Goal: Transaction & Acquisition: Purchase product/service

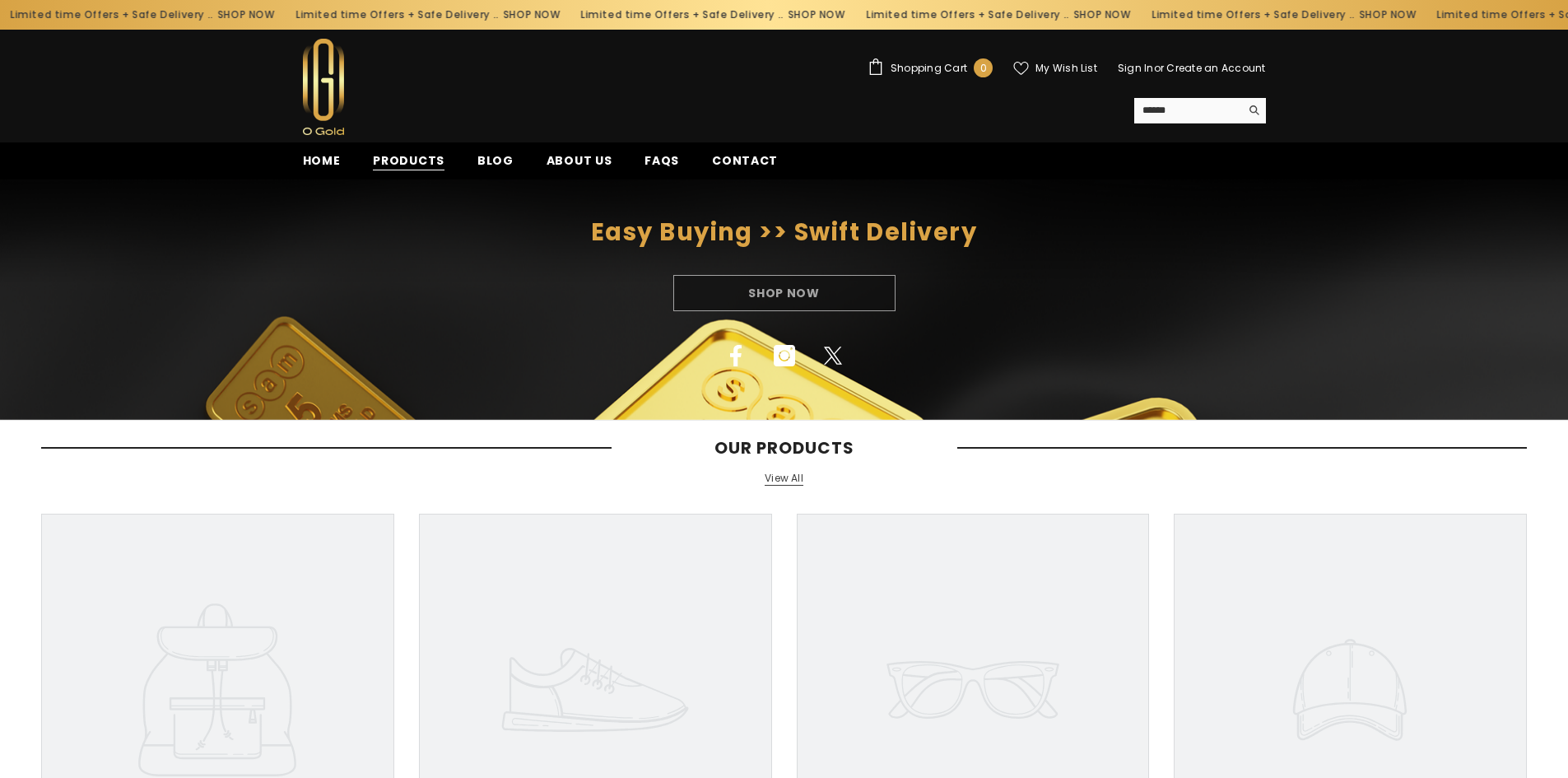
click at [401, 160] on span "Products" at bounding box center [408, 161] width 71 height 17
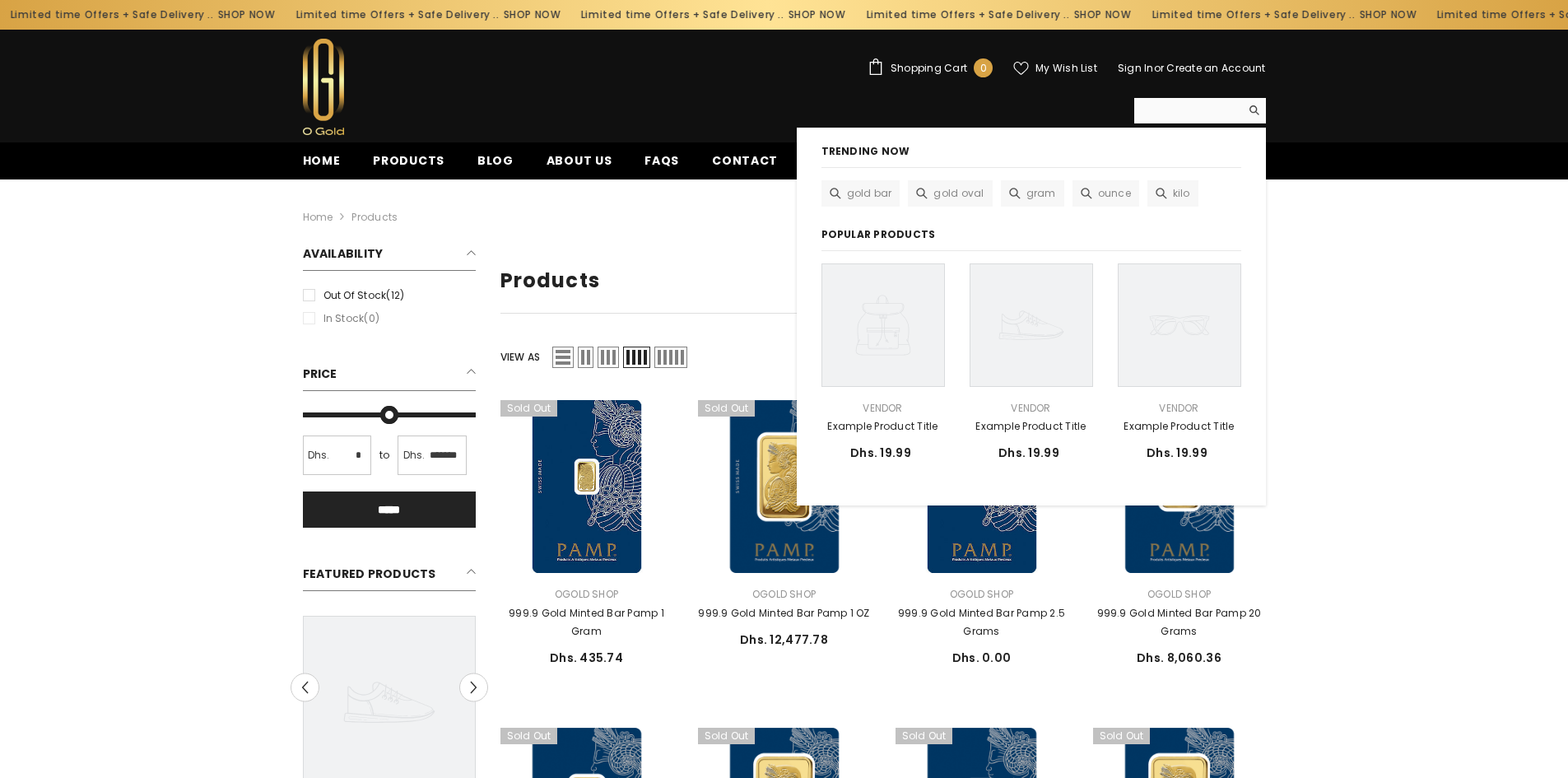
click at [1182, 106] on input "Search" at bounding box center [1186, 110] width 106 height 24
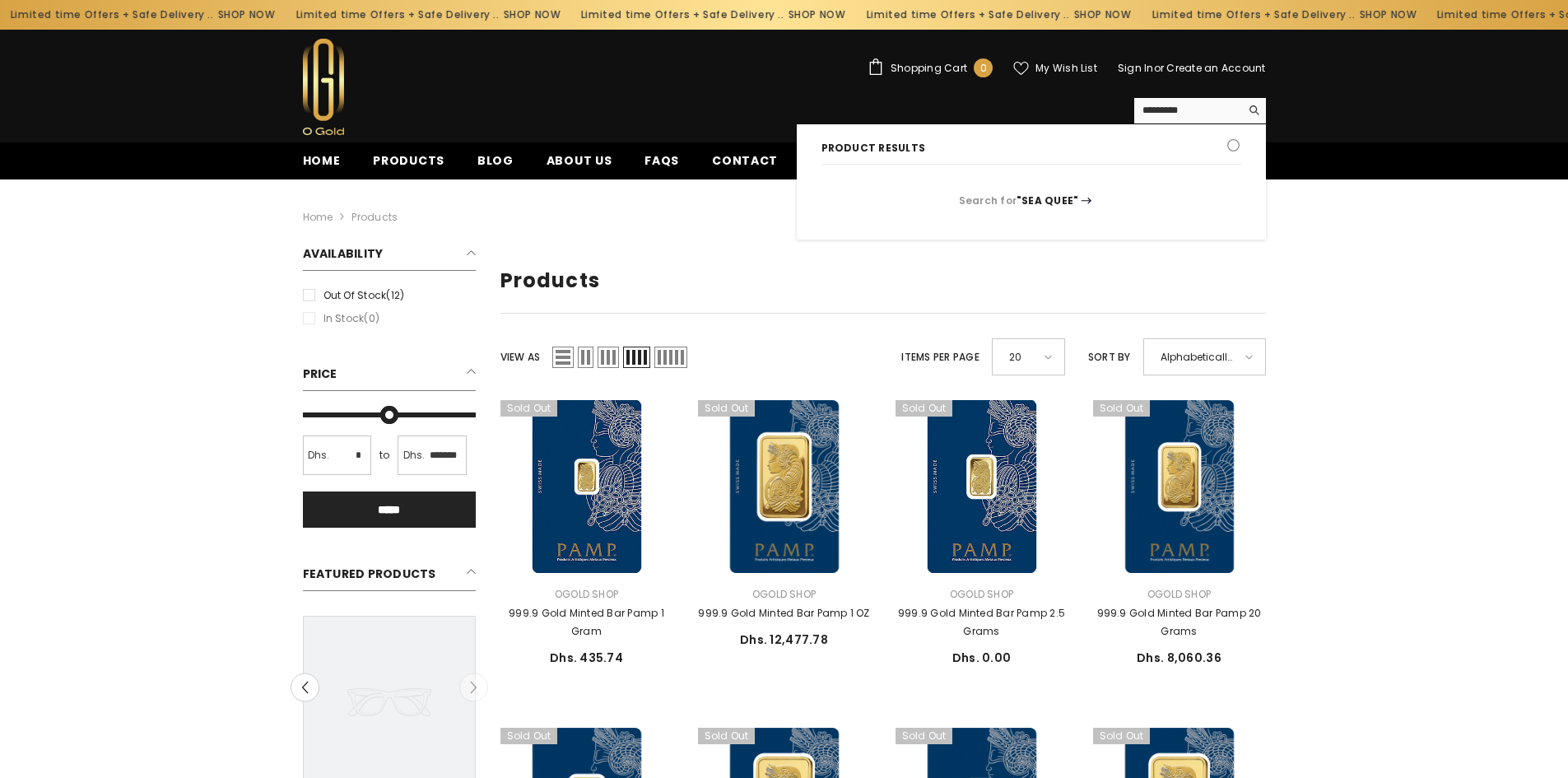
type input "*********"
click at [1240, 98] on button "Search" at bounding box center [1253, 110] width 25 height 24
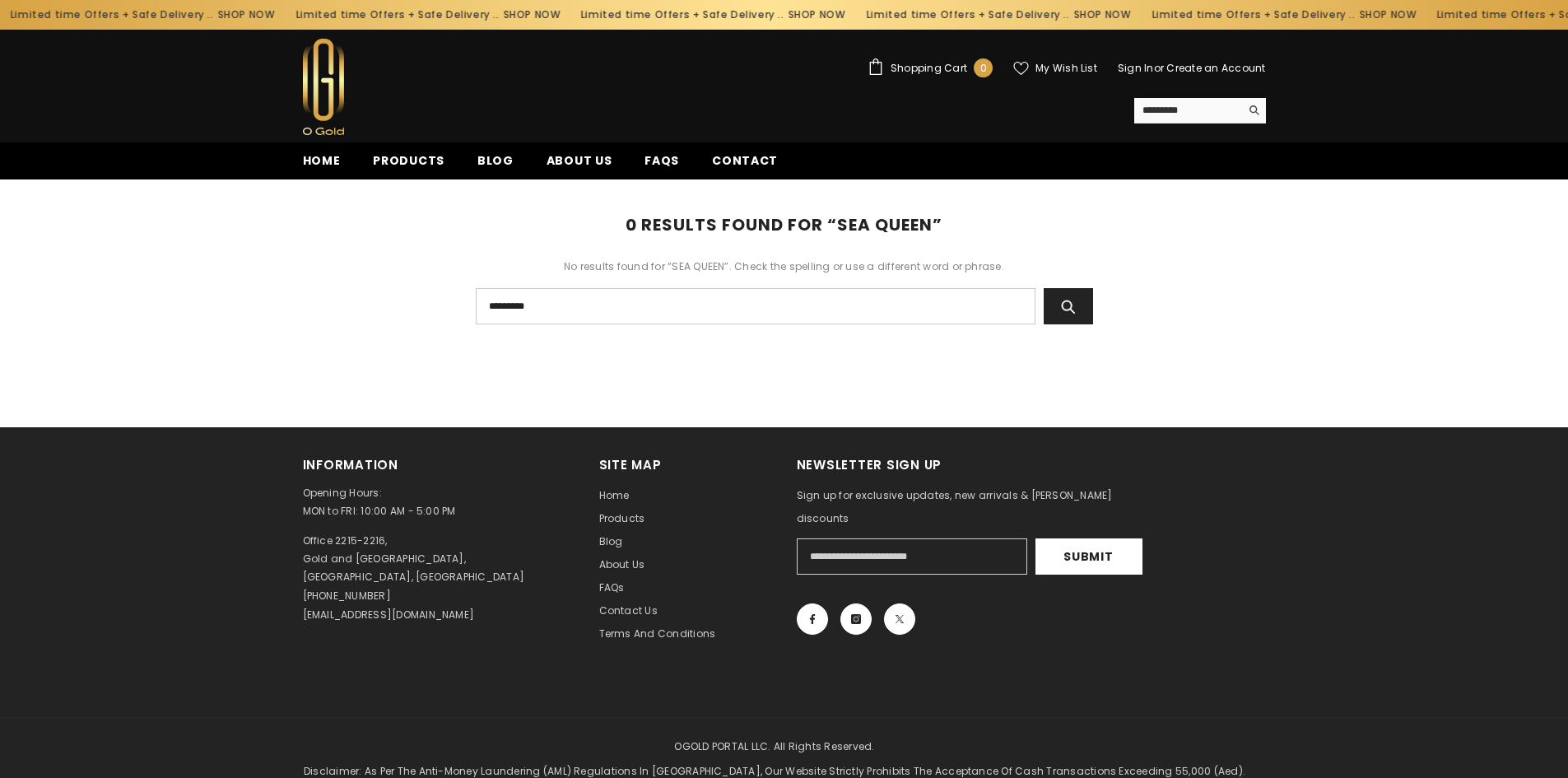
click at [1018, 304] on input "*********" at bounding box center [755, 306] width 560 height 37
type input "***"
click at [1044, 288] on button "Search" at bounding box center [1068, 306] width 50 height 37
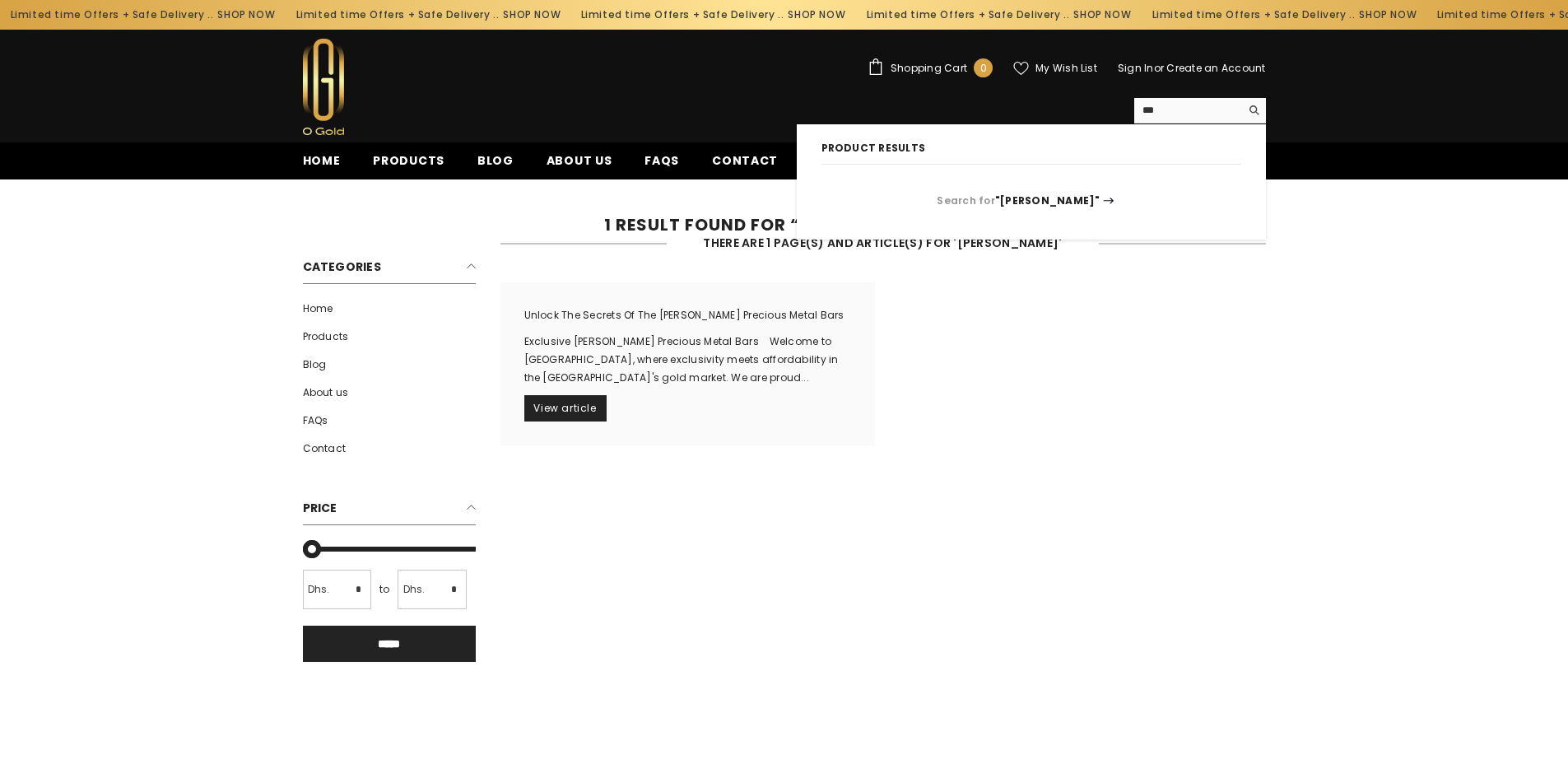
drag, startPoint x: 1194, startPoint y: 117, endPoint x: 1124, endPoint y: 112, distance: 70.2
click at [1124, 112] on div "USD AED *** Search Trending Now gold bar gold oval gram ounce kilo Popular Prod…" at bounding box center [942, 110] width 648 height 25
type input "*****"
click at [1240, 98] on button "Search" at bounding box center [1253, 110] width 25 height 24
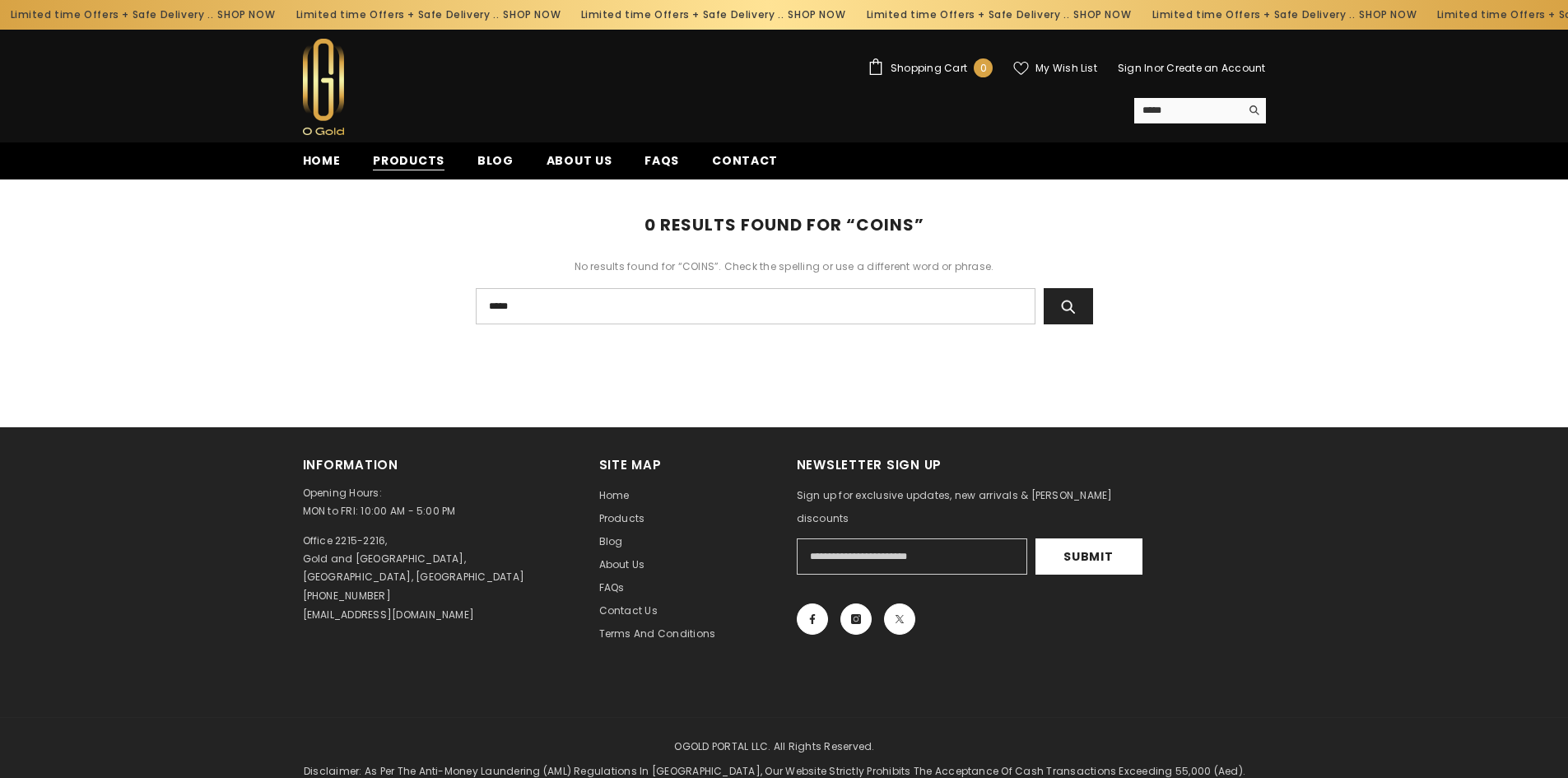
click at [405, 156] on span "Products" at bounding box center [408, 161] width 71 height 17
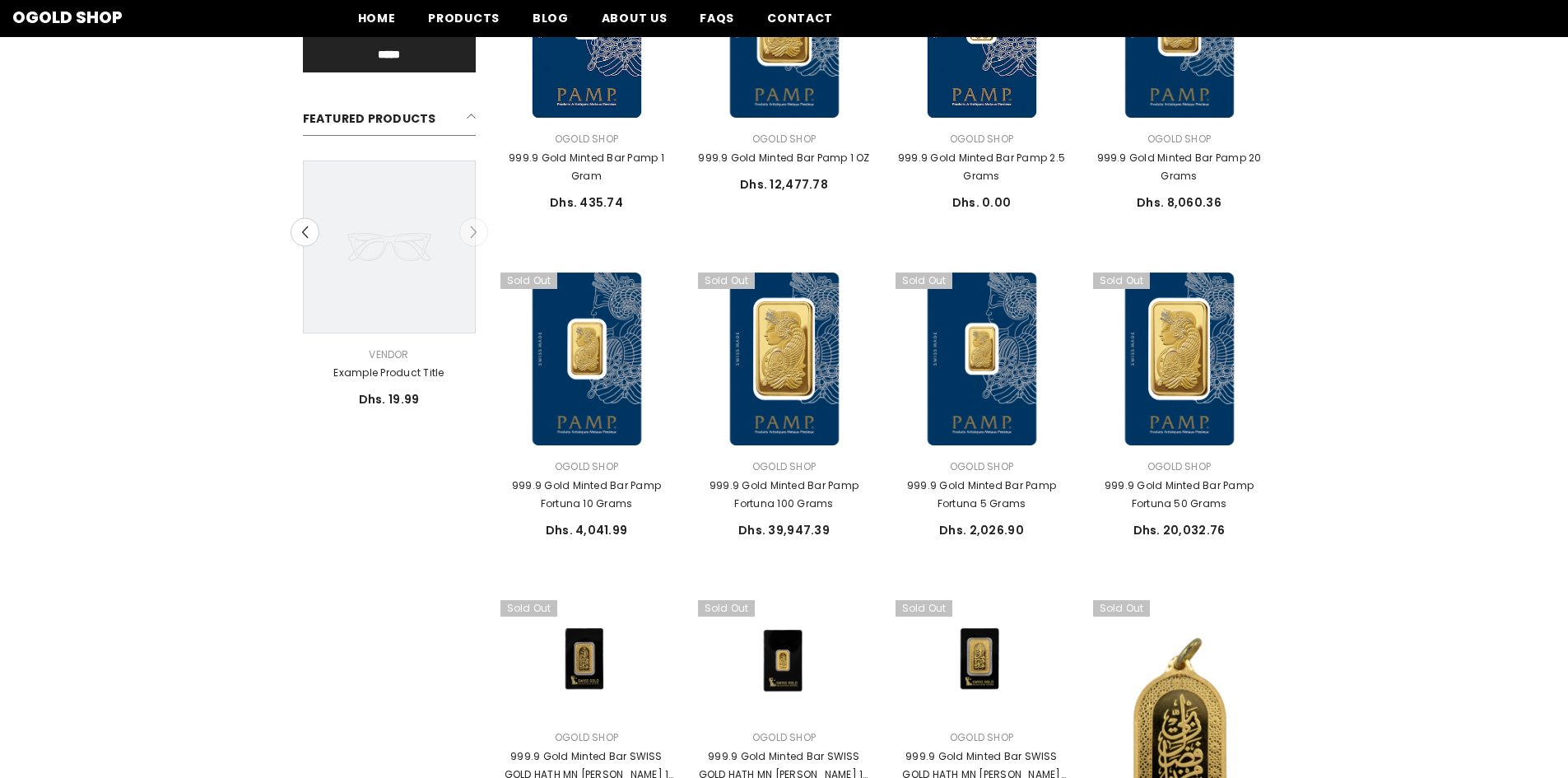
scroll to position [412, 0]
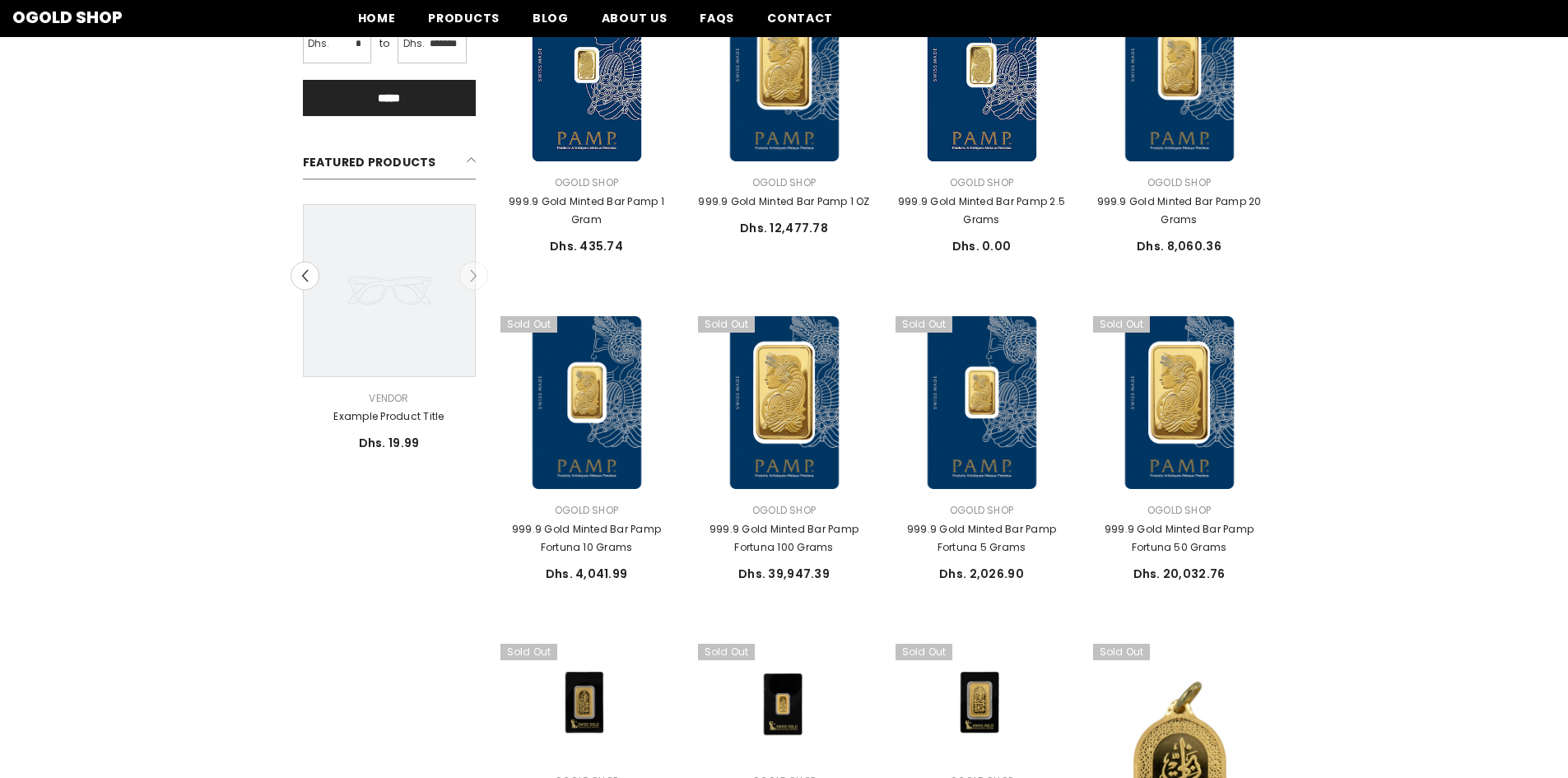
click at [474, 278] on icon at bounding box center [388, 290] width 173 height 173
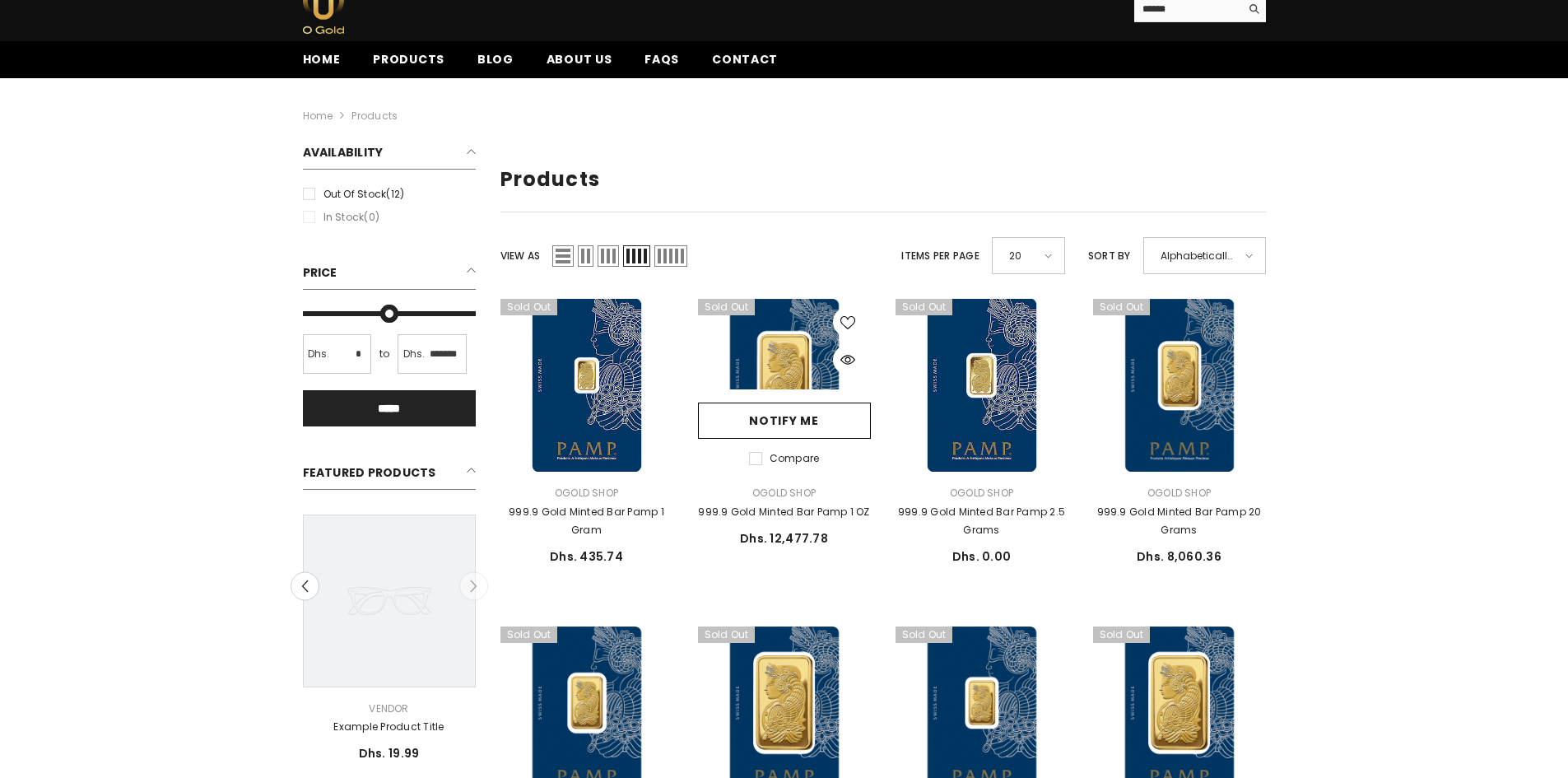
scroll to position [82, 0]
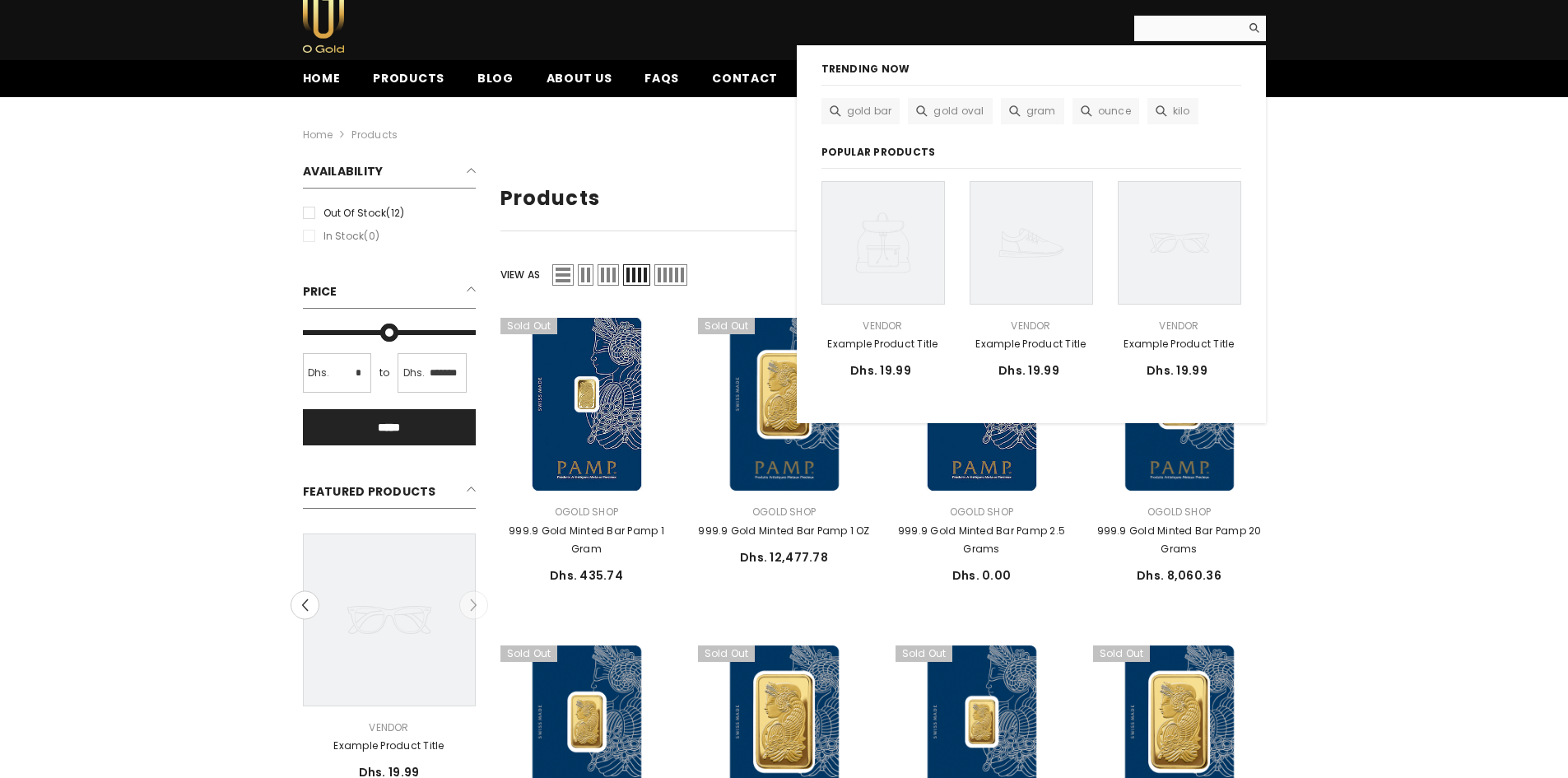
click at [1178, 26] on input "Search" at bounding box center [1186, 28] width 106 height 24
click at [952, 111] on span "gold oval" at bounding box center [959, 110] width 51 height 18
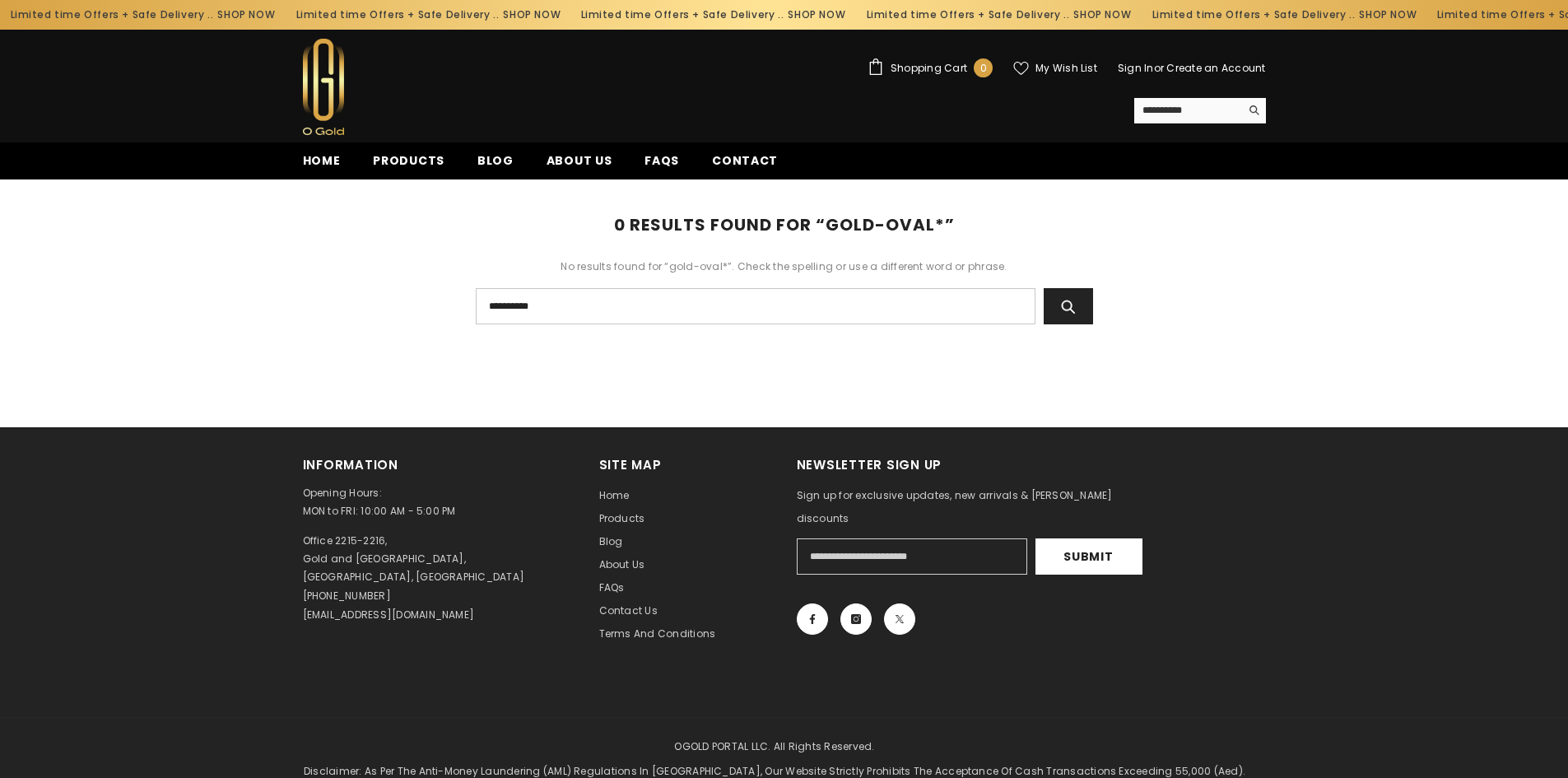
click at [330, 85] on img at bounding box center [323, 86] width 41 height 96
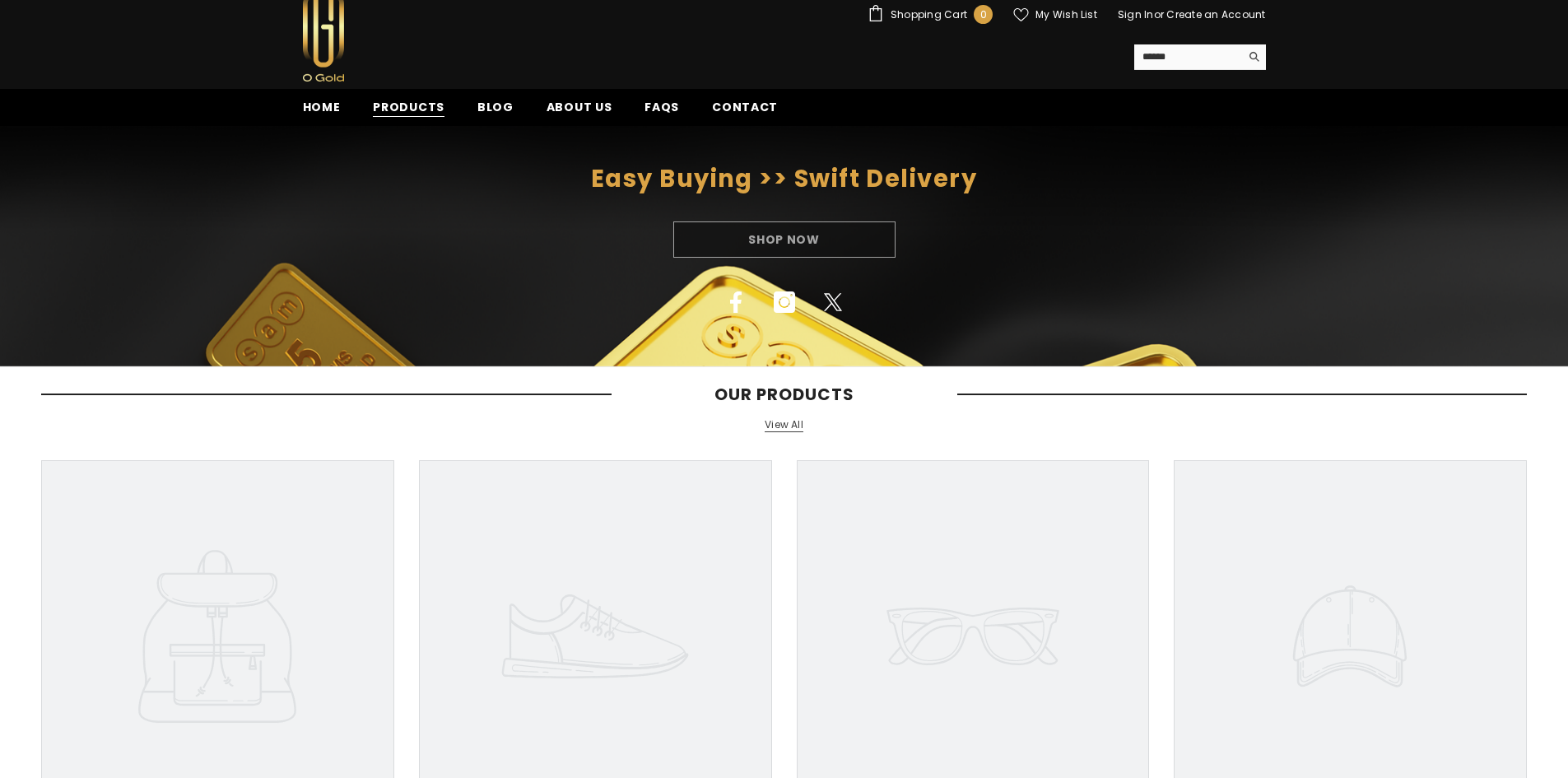
scroll to position [82, 0]
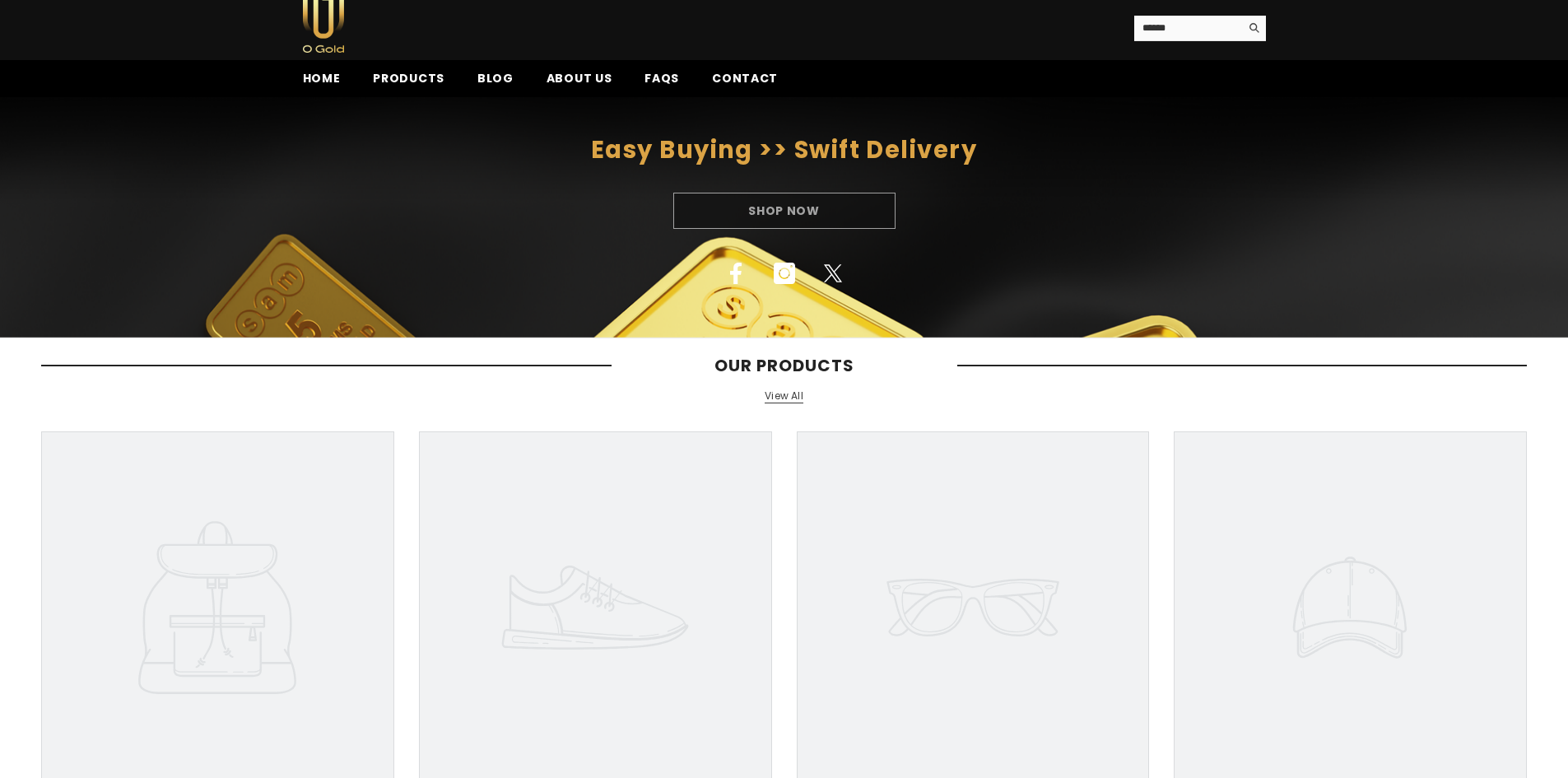
click at [728, 208] on div "Shop Now" at bounding box center [784, 211] width 1568 height 37
click at [790, 208] on div "Shop Now" at bounding box center [784, 211] width 1568 height 37
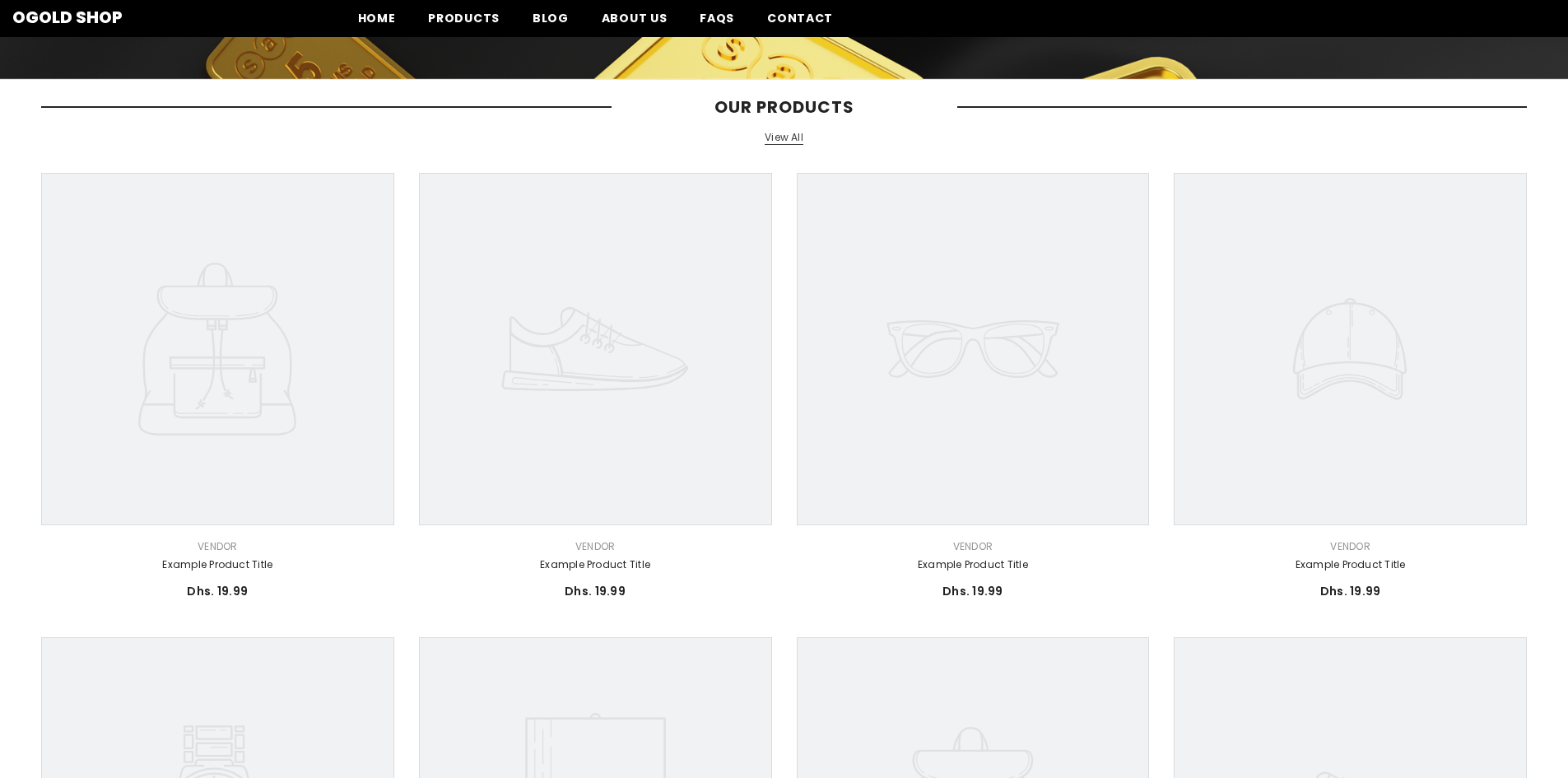
scroll to position [0, 0]
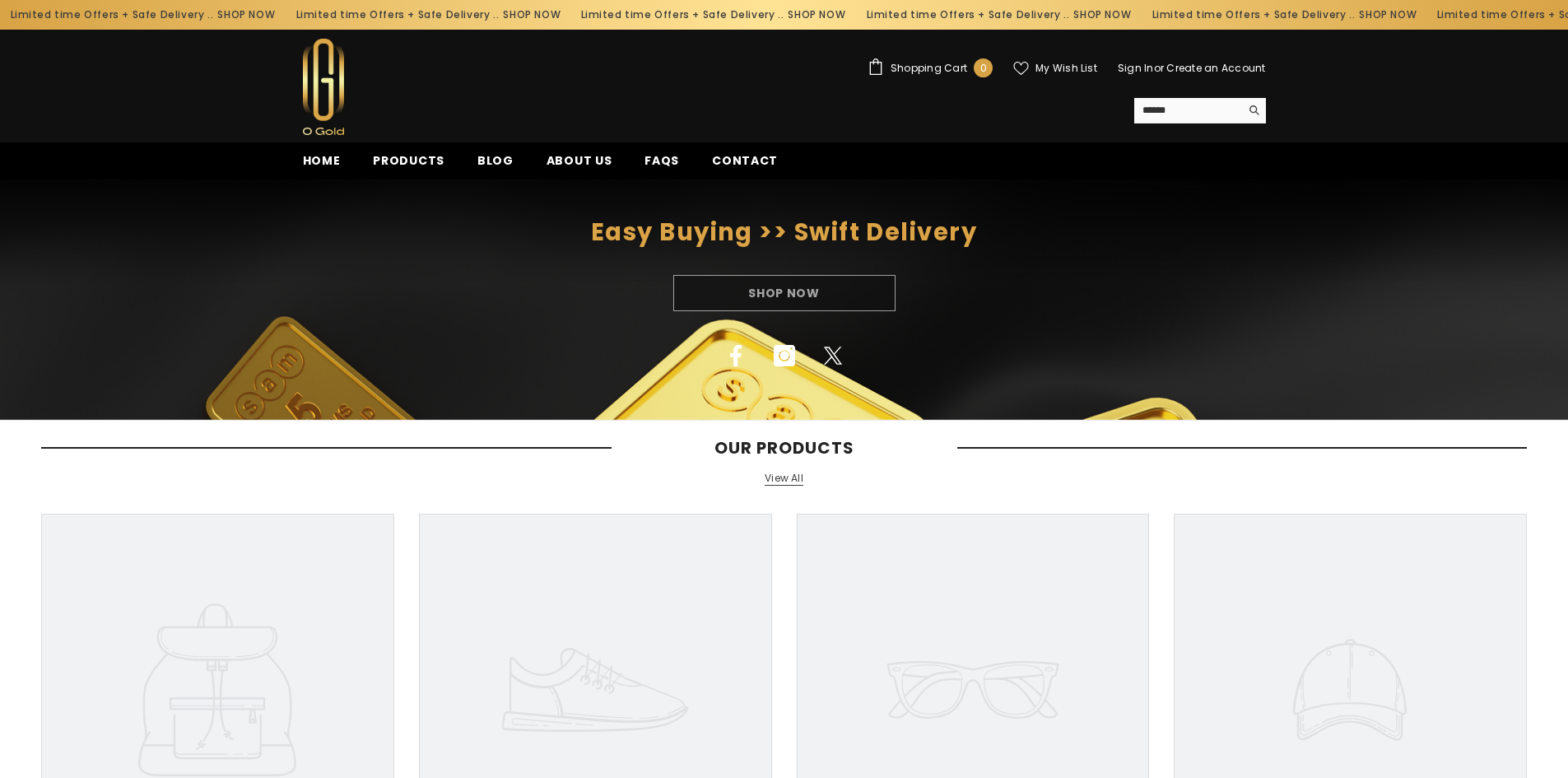
click at [793, 286] on div "Shop Now" at bounding box center [784, 293] width 1568 height 37
click at [793, 286] on div "Shop Now" at bounding box center [784, 293] width 1568 height 37
click at [791, 289] on div "Shop Now" at bounding box center [784, 293] width 1568 height 37
click at [788, 289] on div "Shop Now" at bounding box center [784, 293] width 1568 height 37
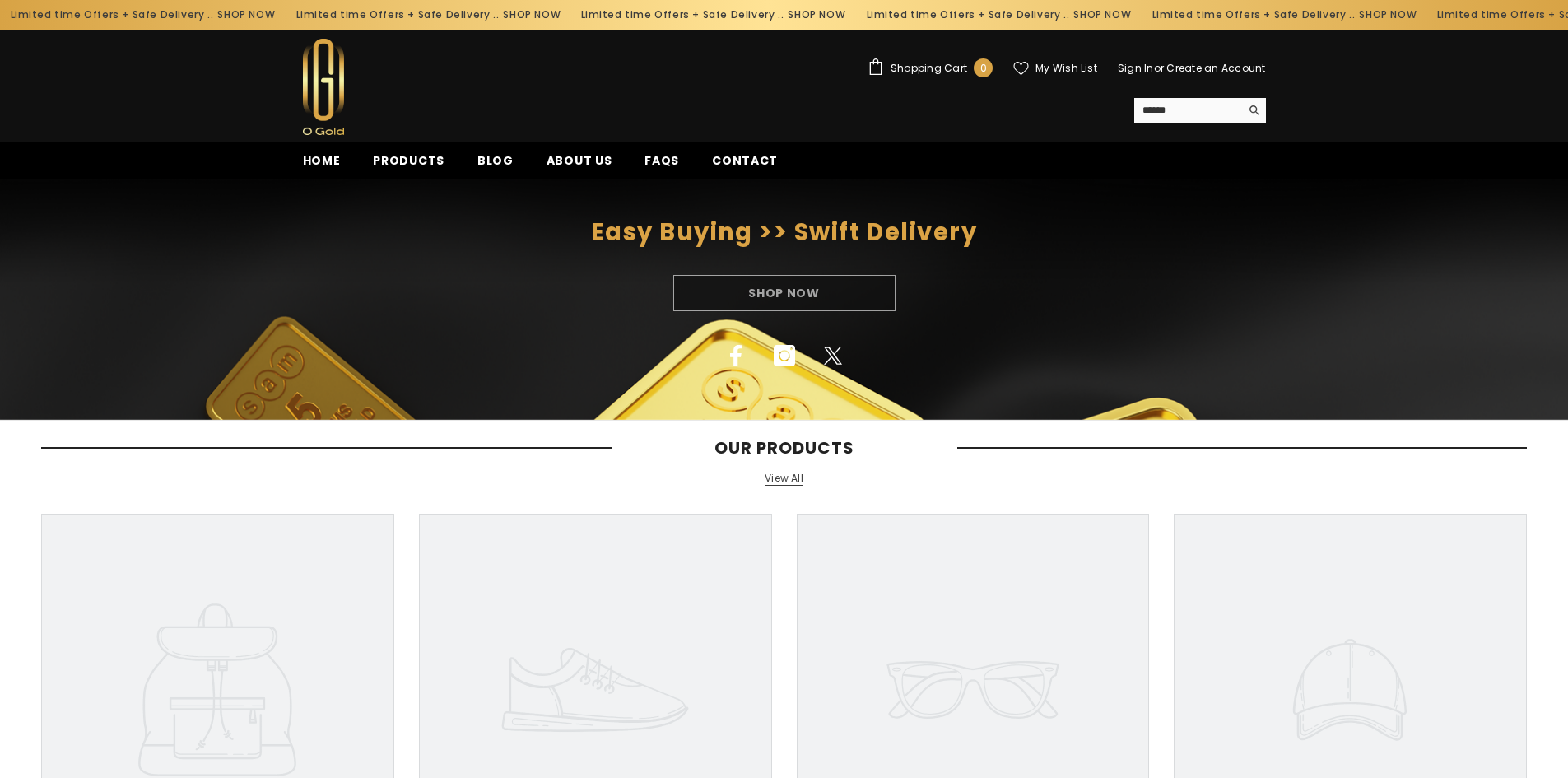
click at [841, 303] on div "Shop Now" at bounding box center [784, 293] width 1568 height 37
click at [826, 289] on div "Shop Now" at bounding box center [784, 293] width 1568 height 37
click at [839, 288] on div "Shop Now" at bounding box center [784, 293] width 1568 height 37
click at [420, 155] on span "Products" at bounding box center [408, 161] width 71 height 17
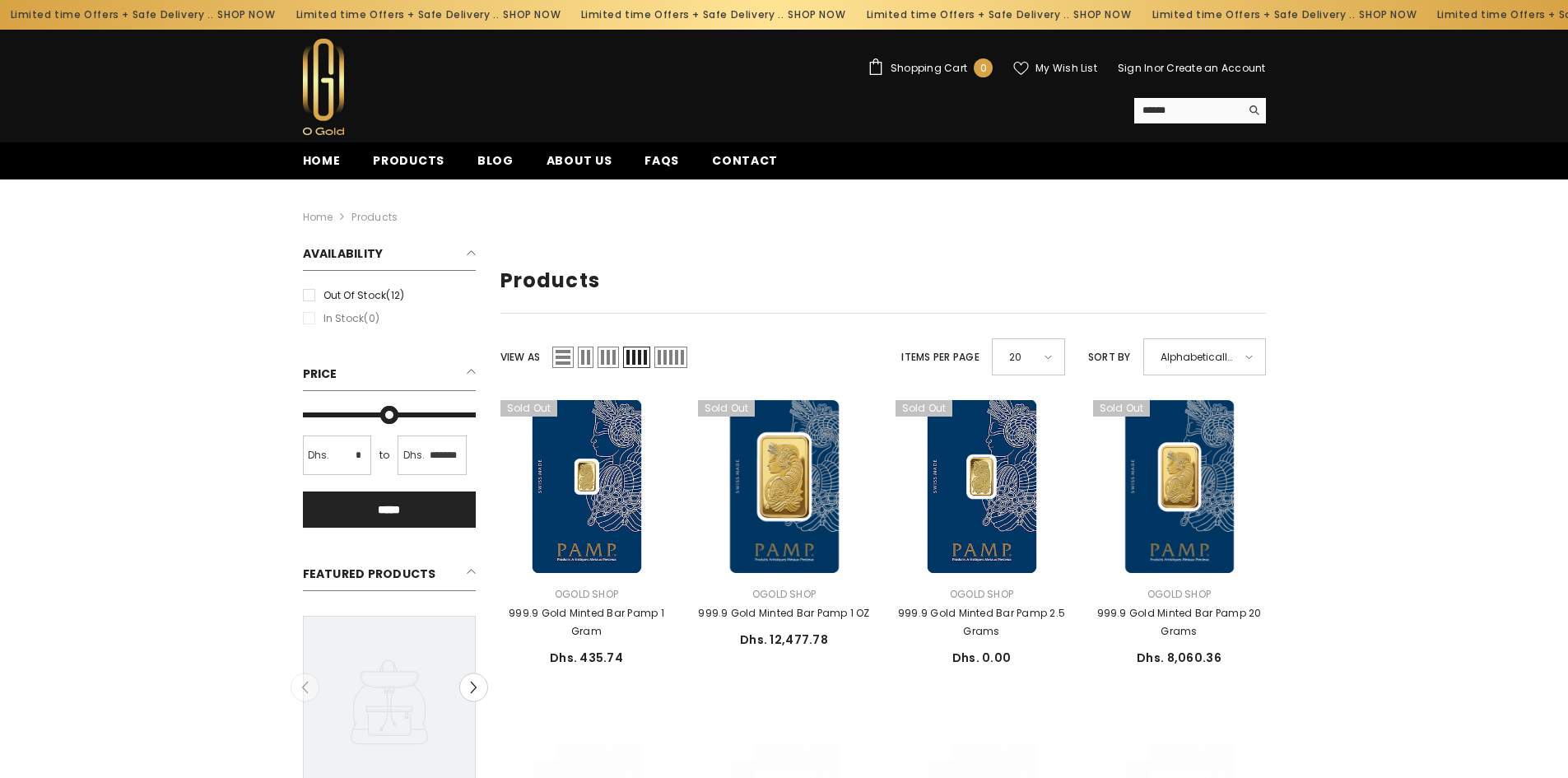
click at [562, 358] on span "List" at bounding box center [563, 357] width 22 height 22
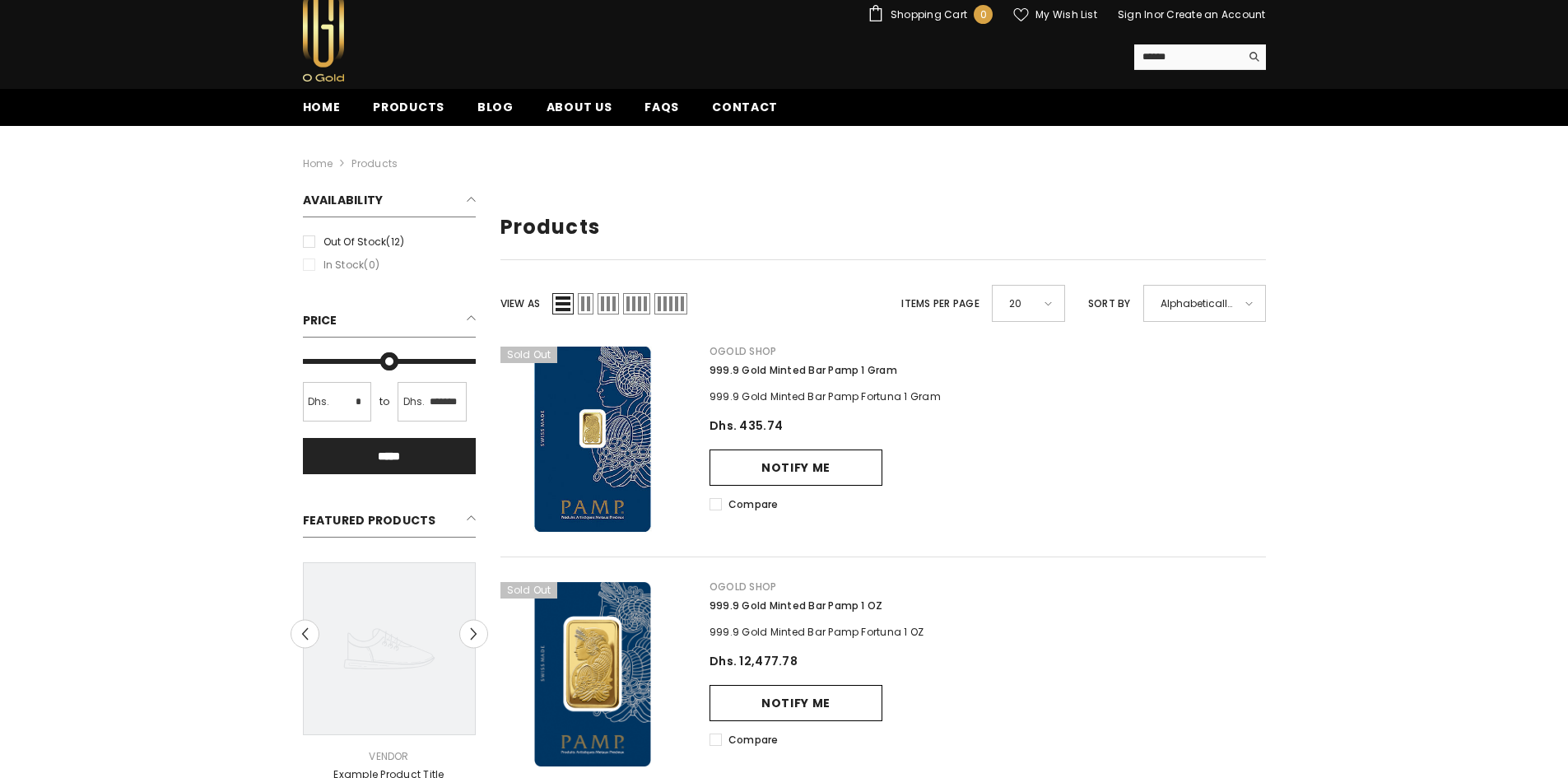
scroll to position [82, 0]
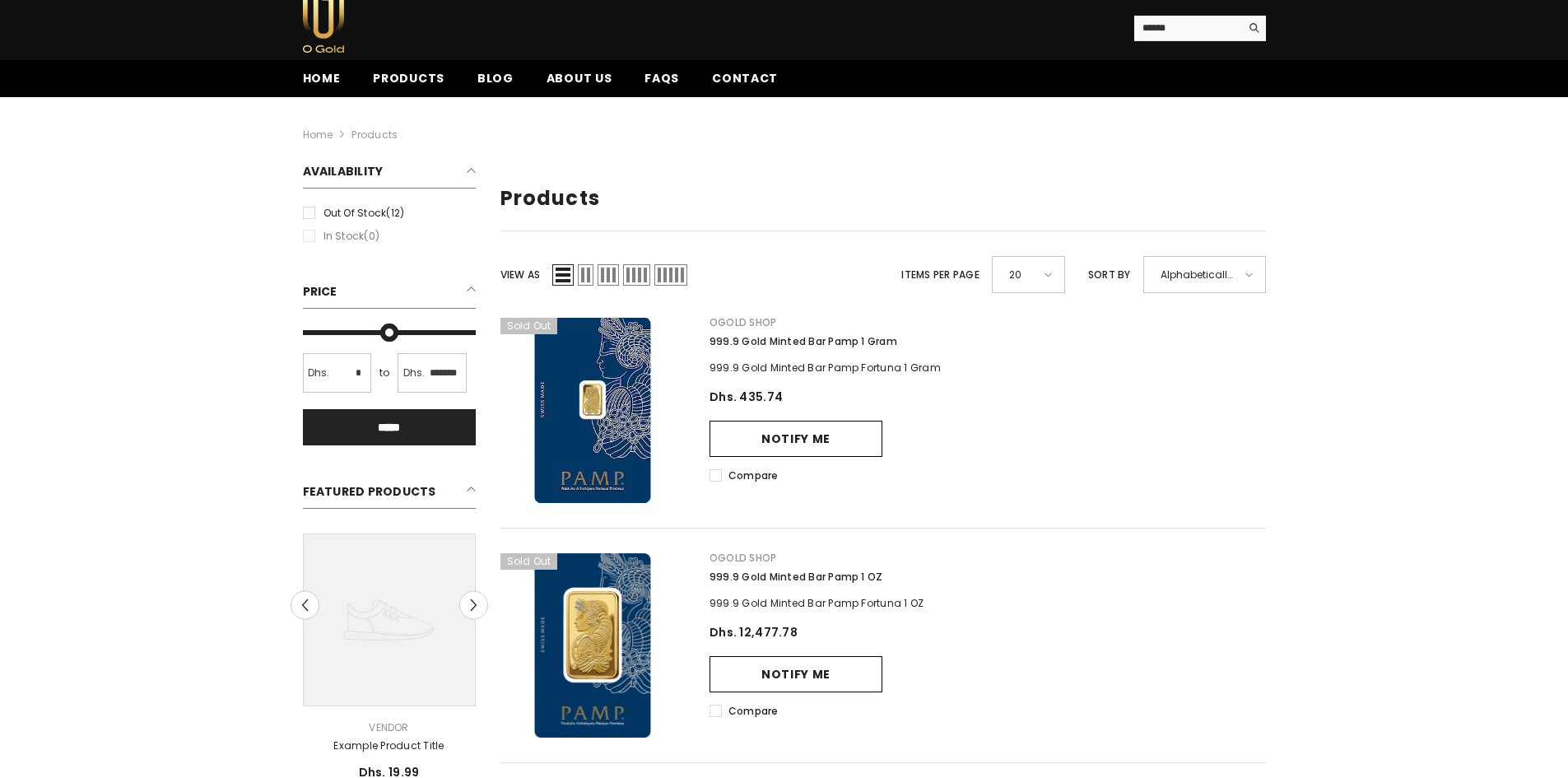
click at [670, 274] on span "Grid 5" at bounding box center [670, 274] width 33 height 22
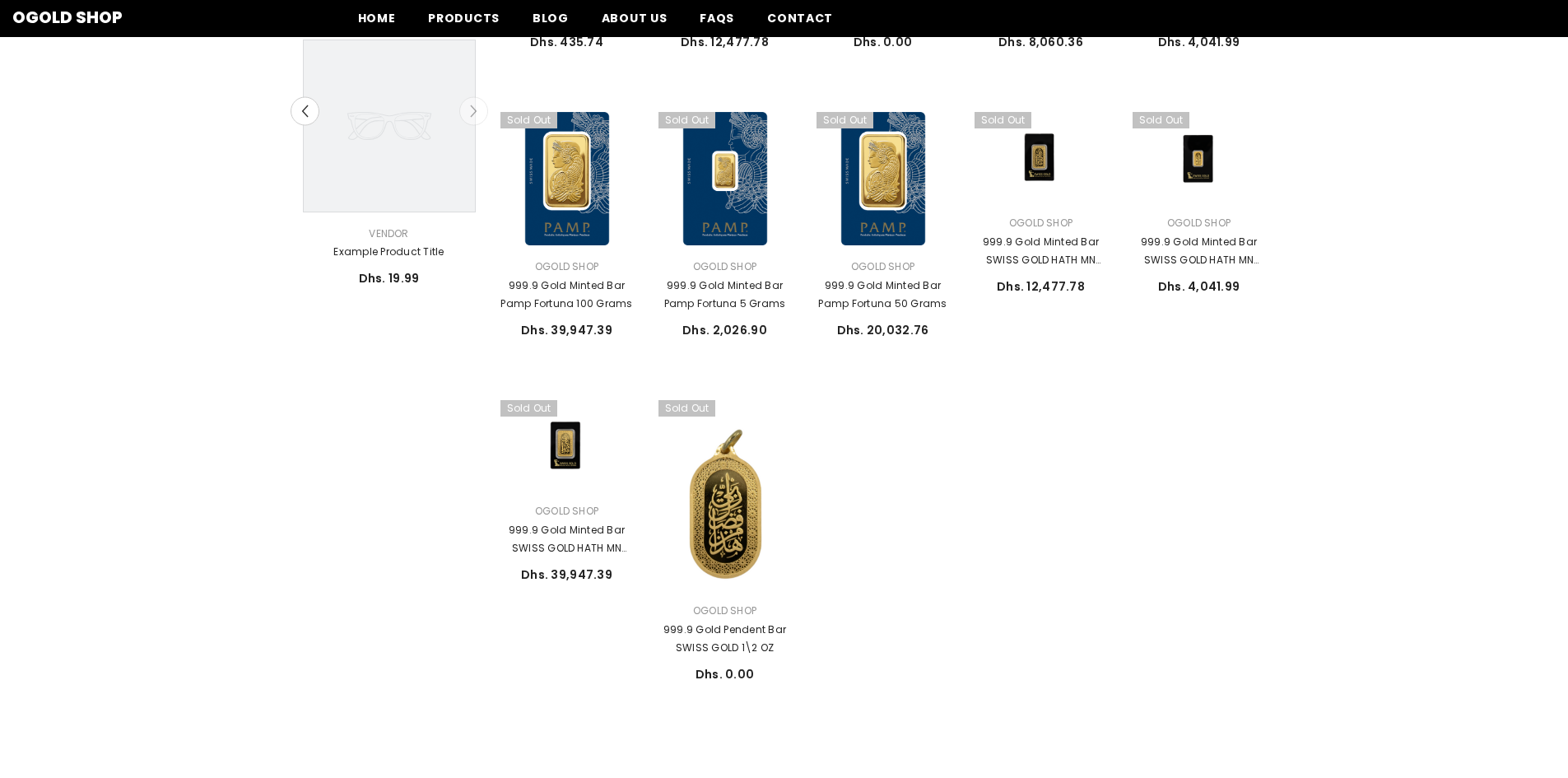
scroll to position [0, 0]
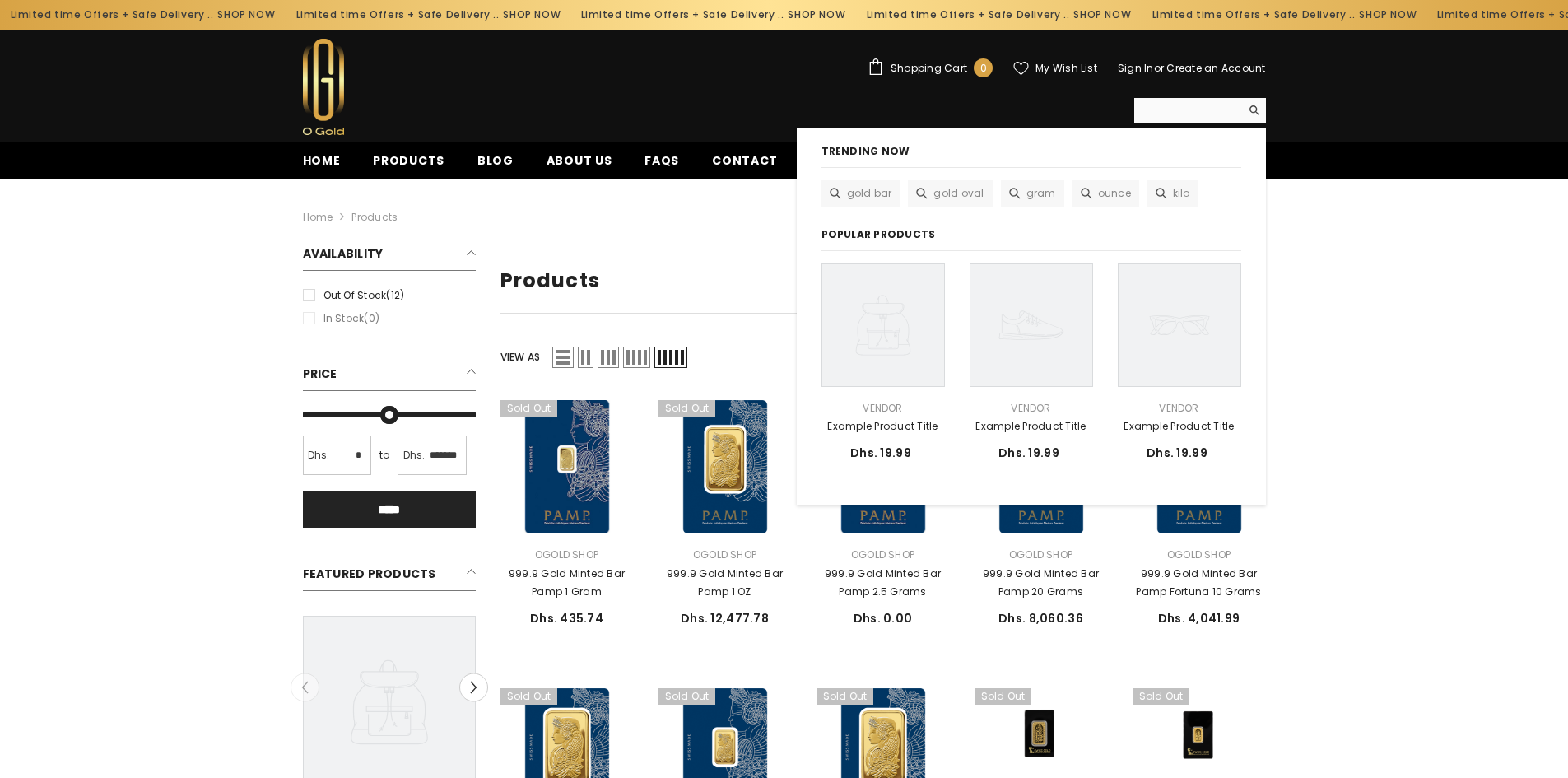
click at [1214, 106] on input "Search" at bounding box center [1186, 110] width 106 height 24
click at [1111, 192] on span "ounce" at bounding box center [1114, 193] width 33 height 18
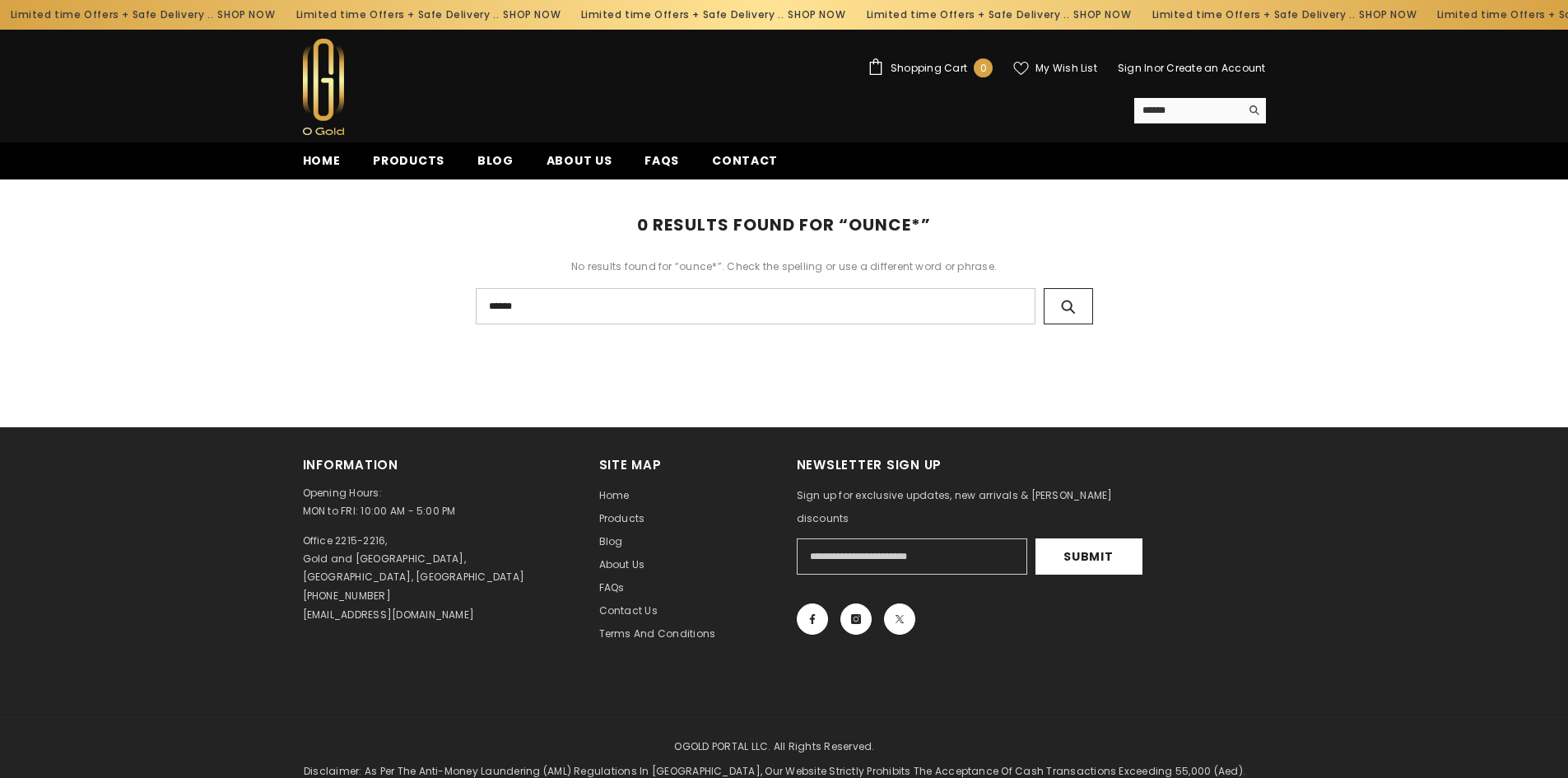
click at [1065, 302] on icon "Search" at bounding box center [1068, 307] width 17 height 17
click at [329, 168] on span "Home" at bounding box center [321, 161] width 37 height 17
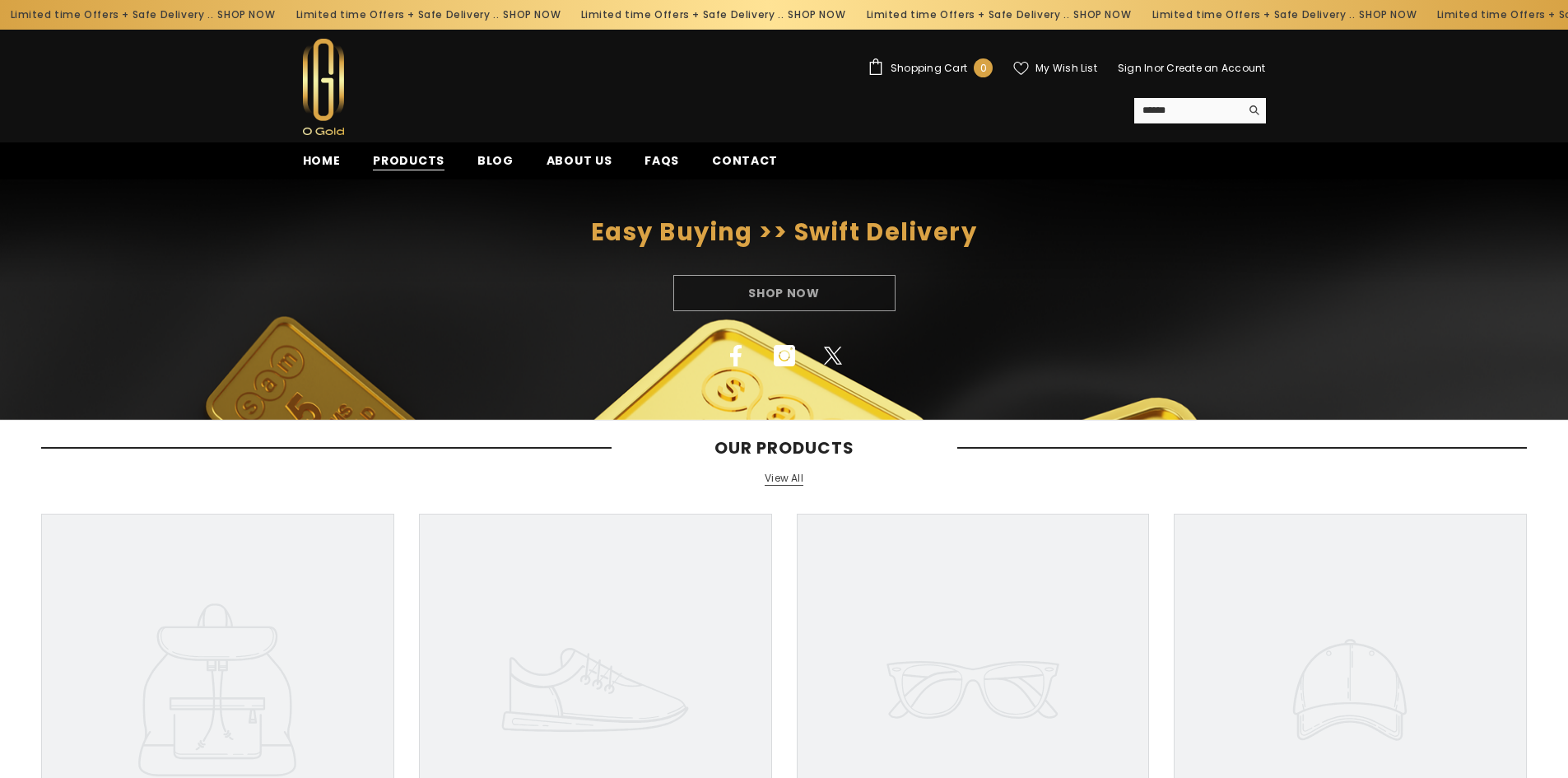
click at [392, 156] on span "Products" at bounding box center [408, 161] width 71 height 17
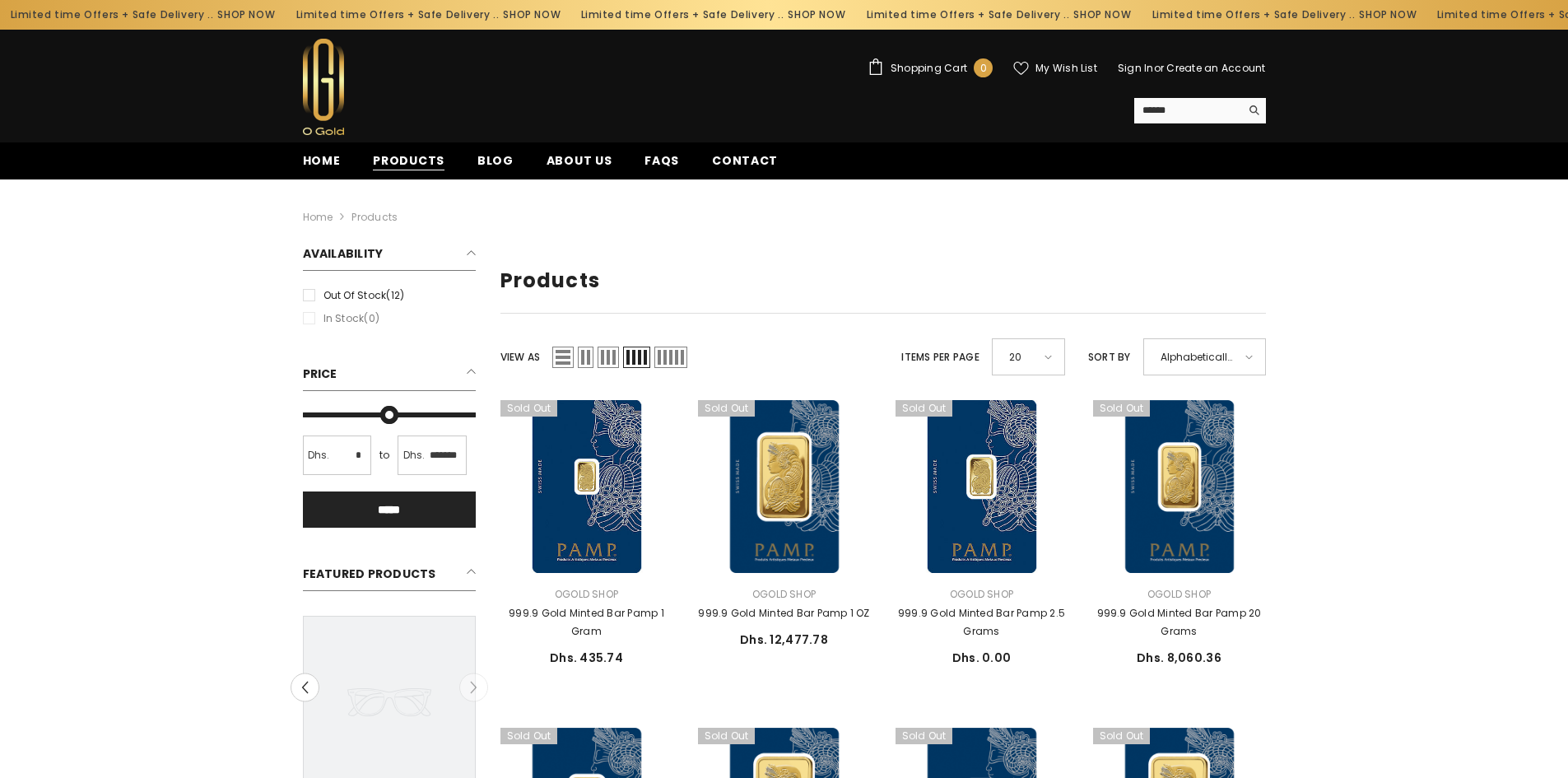
click at [424, 167] on span "Products" at bounding box center [408, 161] width 71 height 17
click at [1174, 112] on input "Search" at bounding box center [1186, 110] width 106 height 24
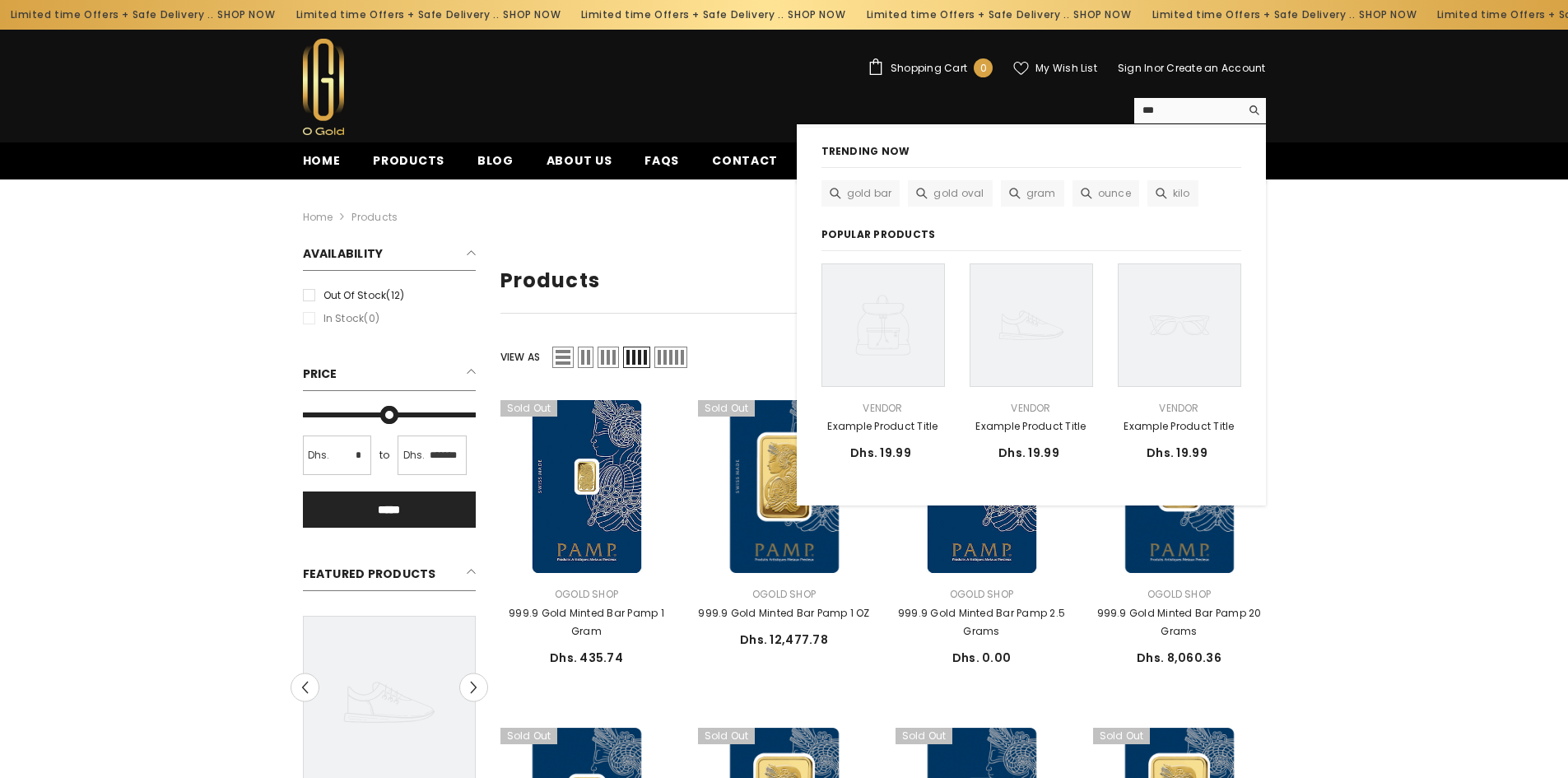
type input "***"
click at [1240, 98] on button "Search" at bounding box center [1253, 110] width 25 height 24
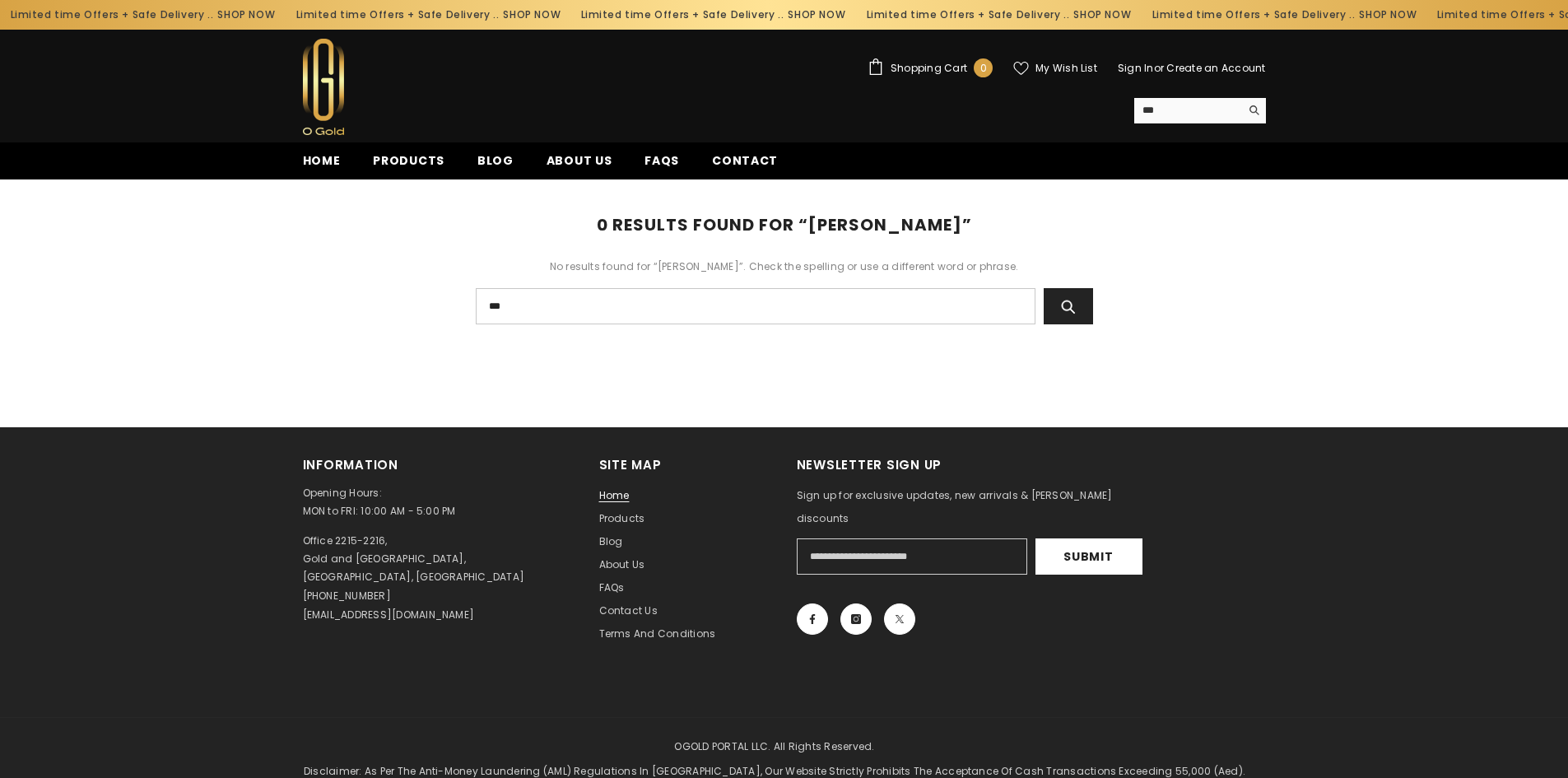
click at [615, 497] on span "Home" at bounding box center [614, 494] width 31 height 14
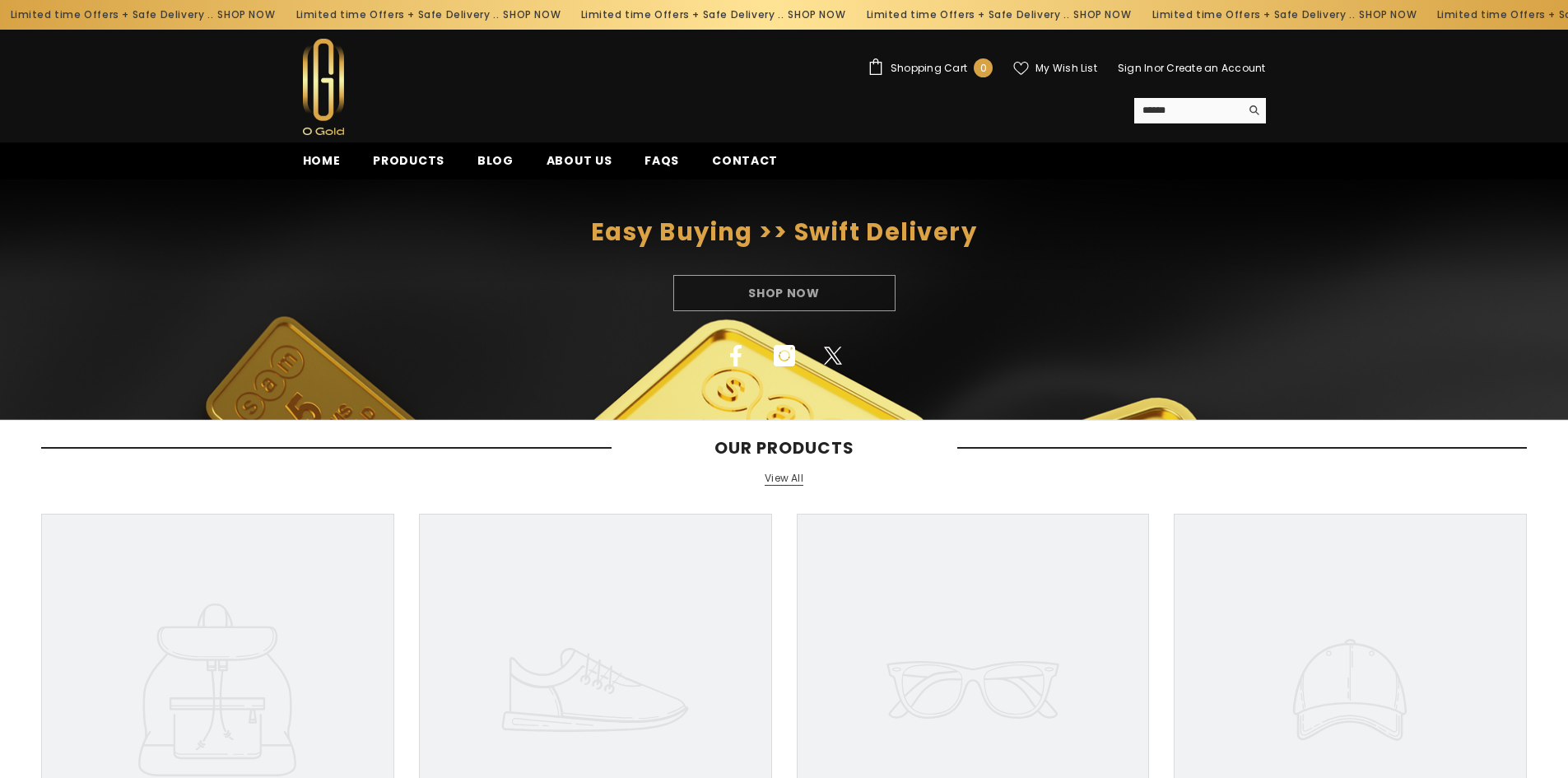
click at [649, 378] on div "Easy Buying >> Swift Delivery Shop Now Facebook Instagram Twitter" at bounding box center [784, 300] width 1568 height 241
click at [766, 288] on div "Shop Now" at bounding box center [784, 293] width 1568 height 37
click at [769, 288] on div "Shop Now" at bounding box center [784, 293] width 1568 height 37
click at [770, 288] on div "Shop Now" at bounding box center [784, 293] width 1568 height 37
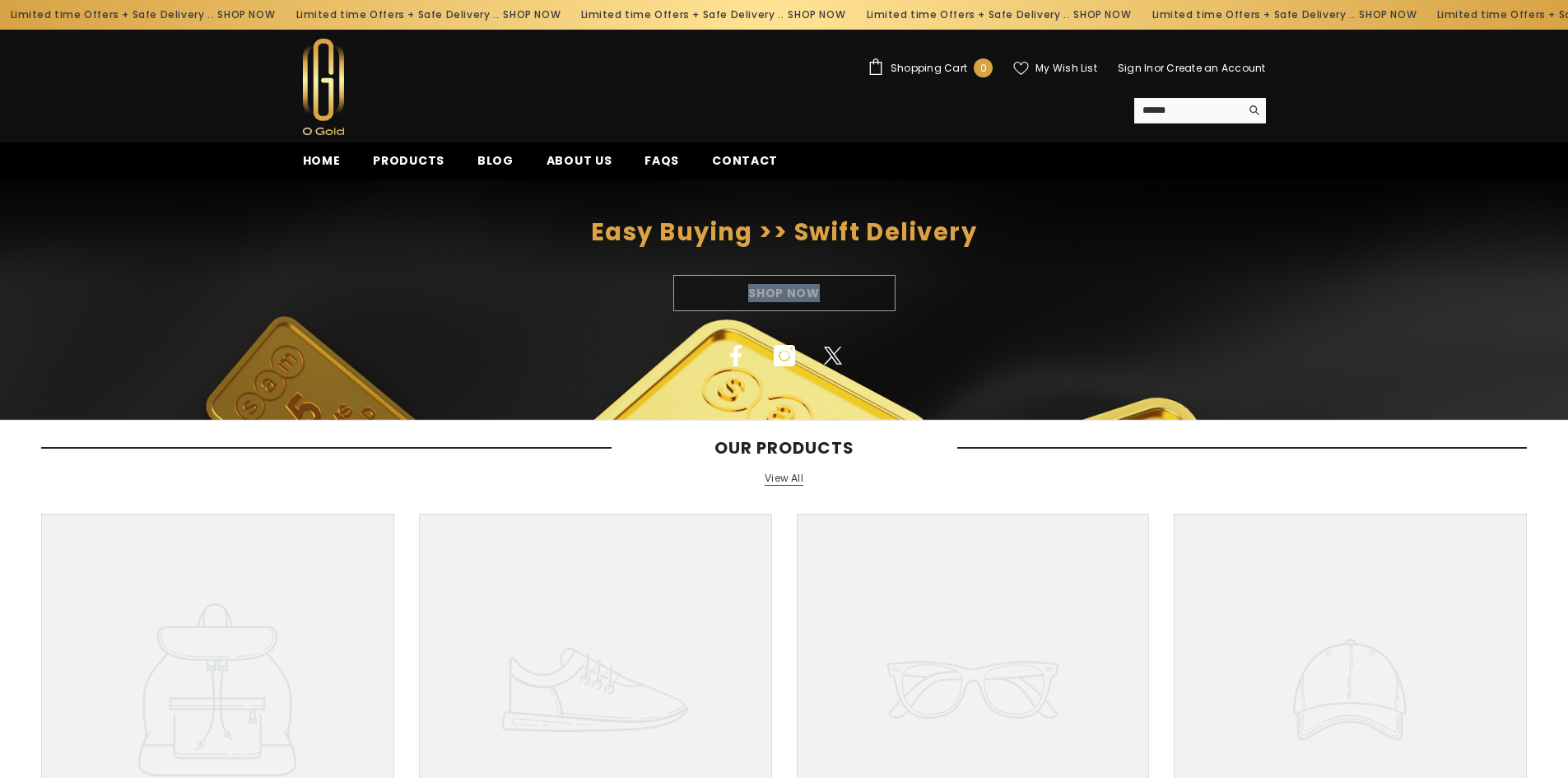
click at [779, 480] on link "View All" at bounding box center [784, 478] width 38 height 14
